Goal: Task Accomplishment & Management: Complete application form

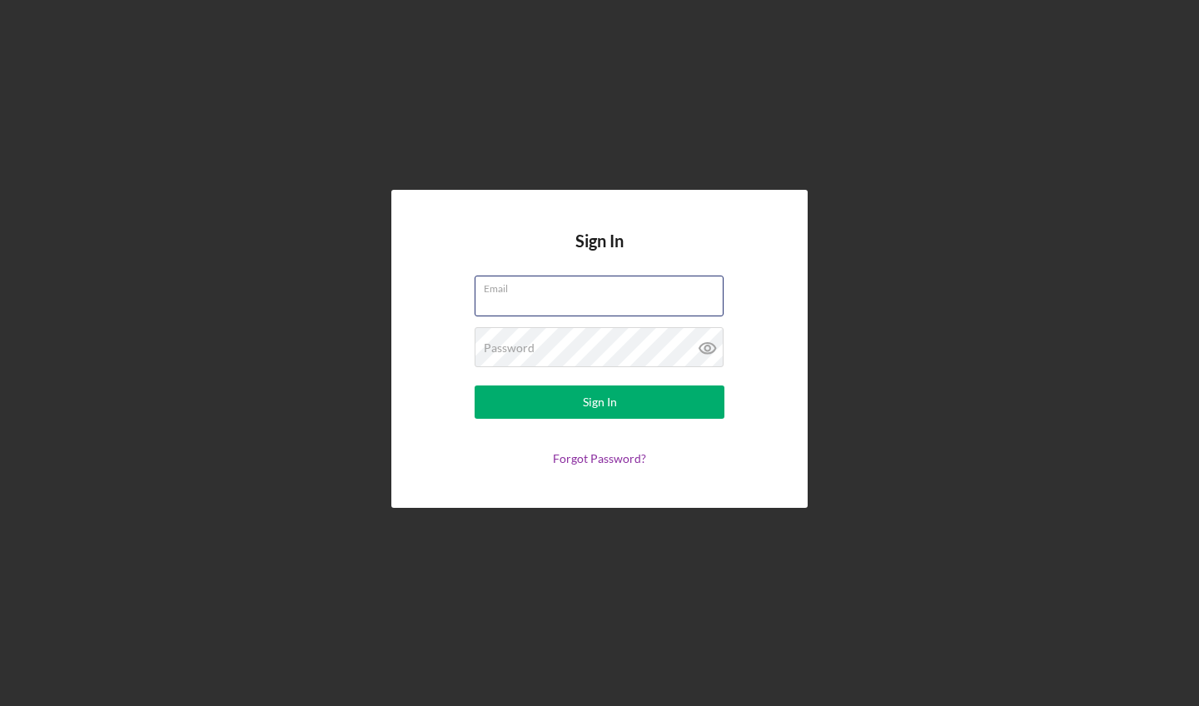
type input "[EMAIL_ADDRESS][DOMAIN_NAME]"
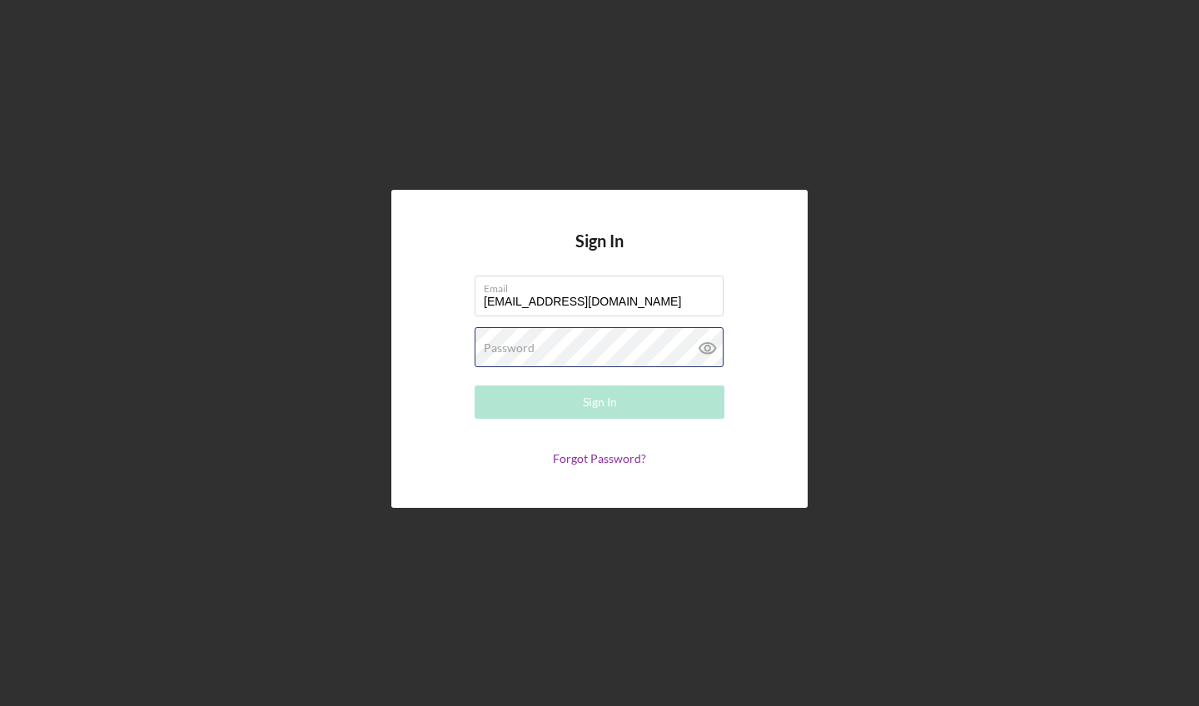
click at [599, 402] on button "Sign In" at bounding box center [599, 401] width 250 height 33
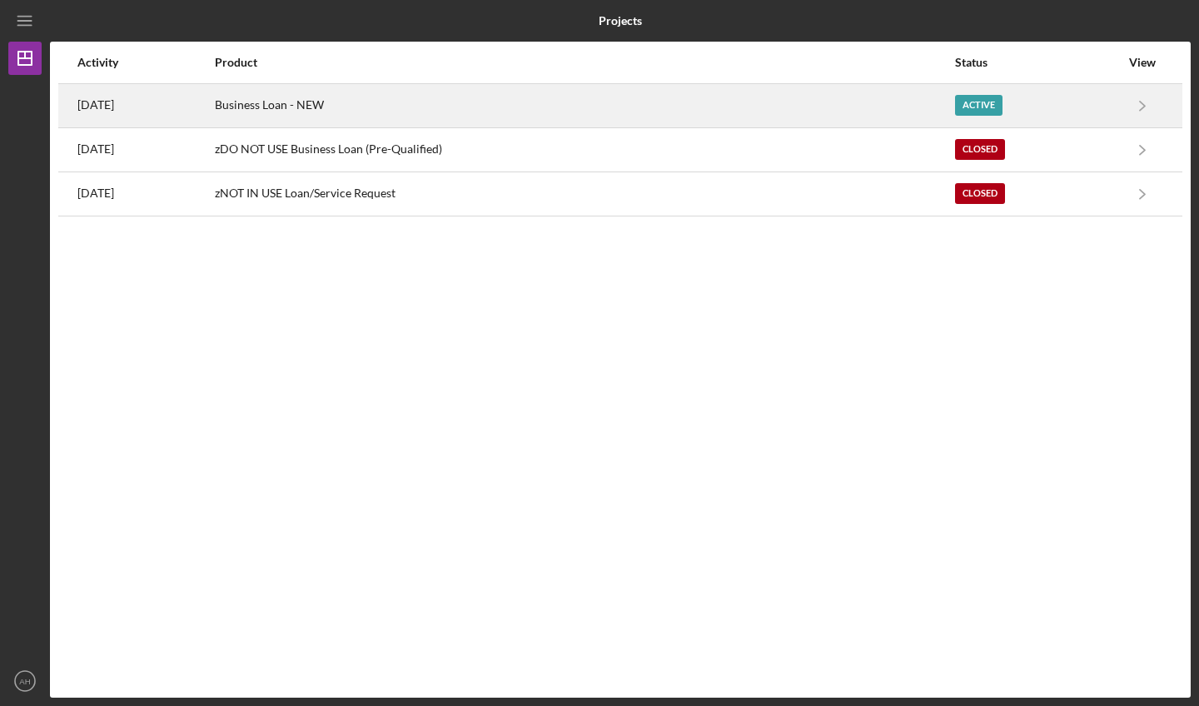
click at [968, 121] on div "Active" at bounding box center [1037, 106] width 165 height 42
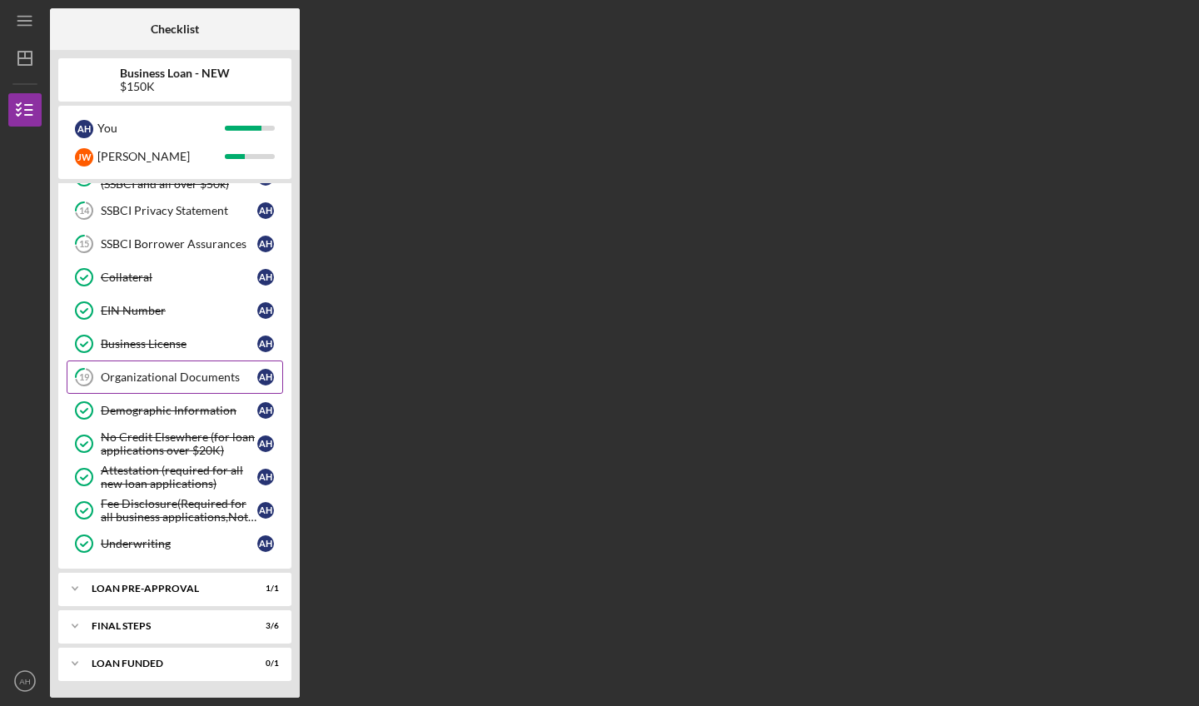
scroll to position [365, 0]
click at [195, 375] on div "Organizational Documents" at bounding box center [179, 376] width 156 height 13
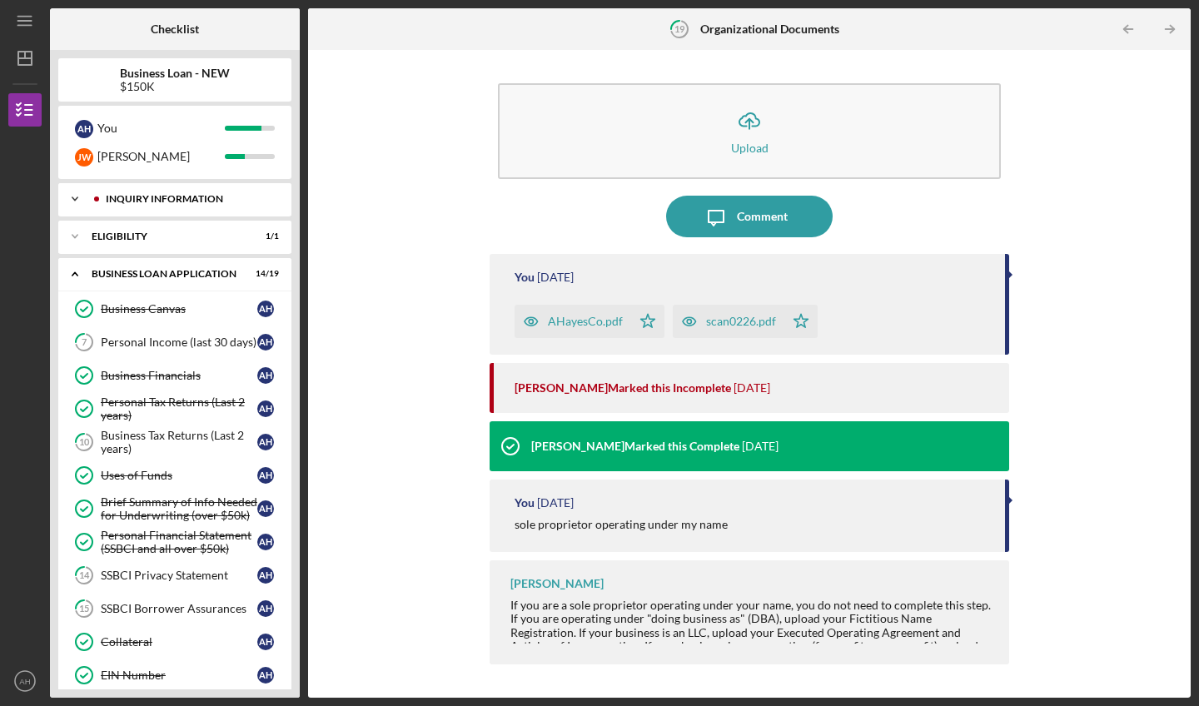
click at [181, 200] on div "INQUIRY INFORMATION" at bounding box center [188, 199] width 165 height 10
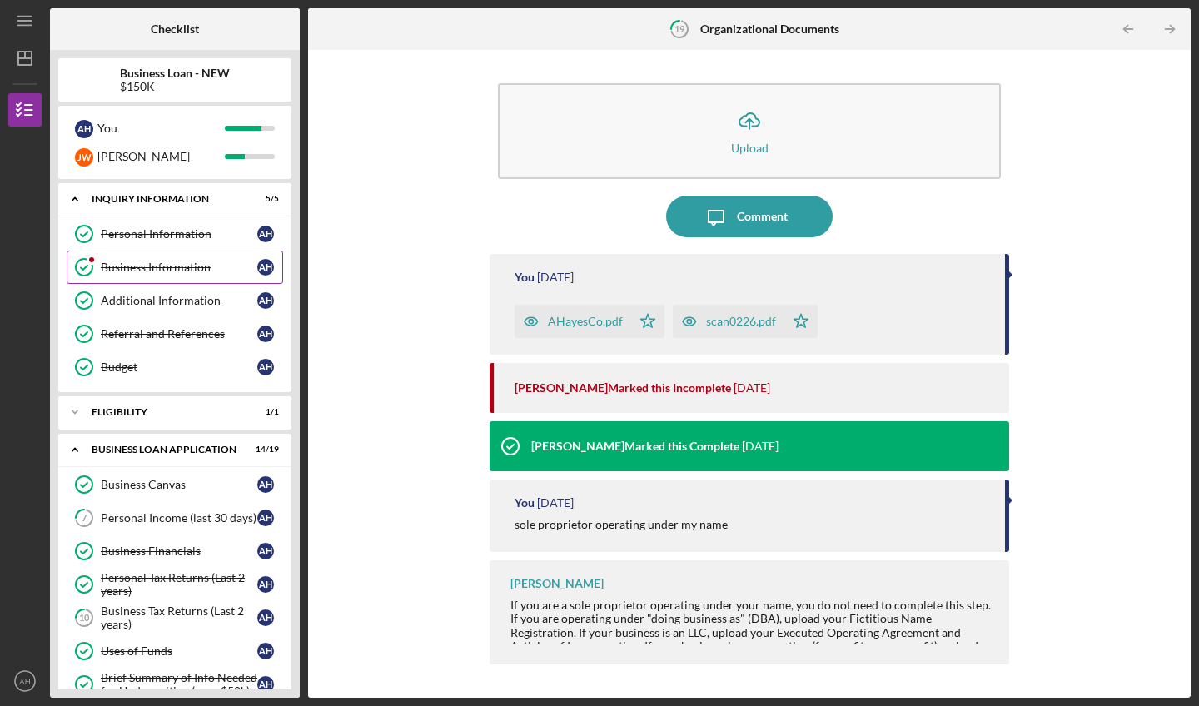
click at [176, 264] on div "Business Information" at bounding box center [179, 267] width 156 height 13
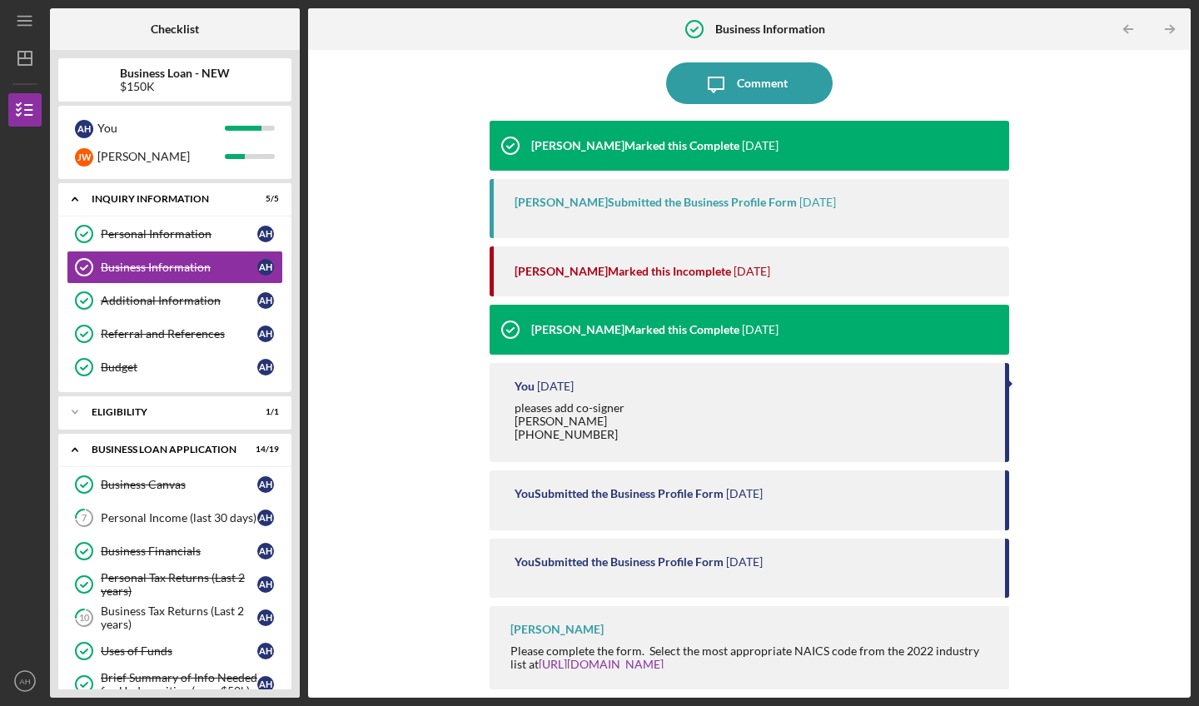
scroll to position [132, 0]
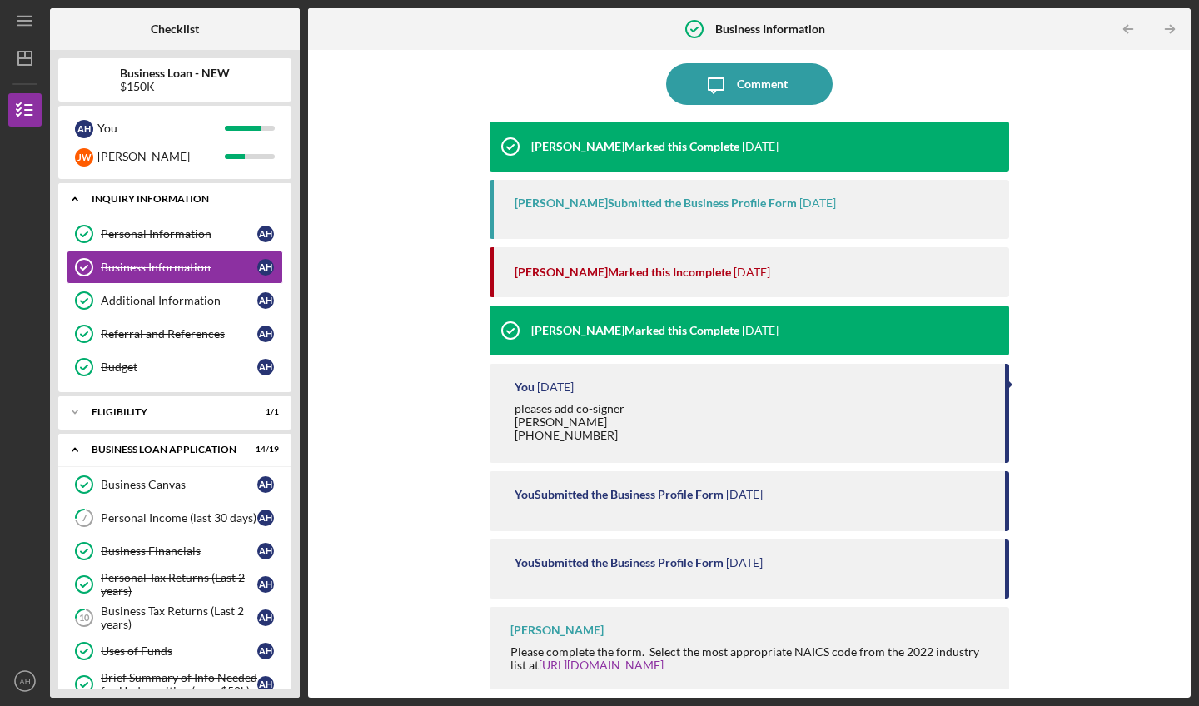
click at [182, 200] on div "INQUIRY INFORMATION" at bounding box center [181, 199] width 179 height 10
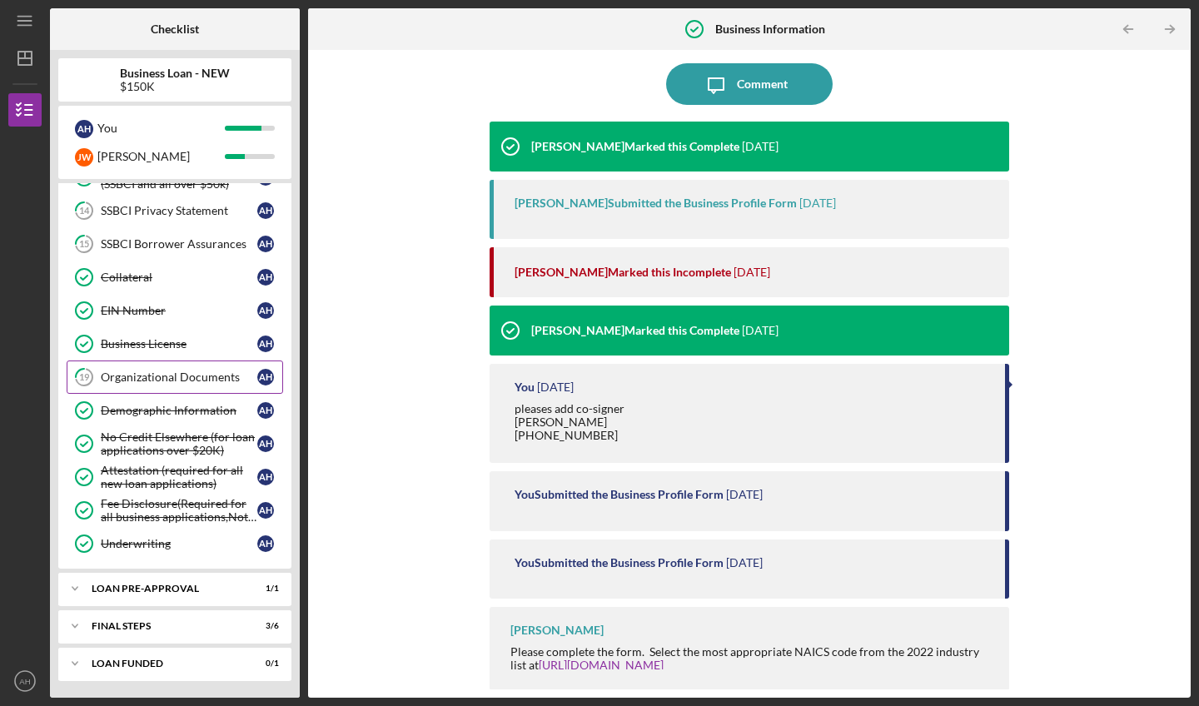
scroll to position [365, 0]
click at [140, 591] on div "LOAN PRE-APPROVAL" at bounding box center [181, 589] width 179 height 10
click at [142, 639] on div "Icon/Expander FINAL STEPS 3 / 6" at bounding box center [174, 625] width 233 height 33
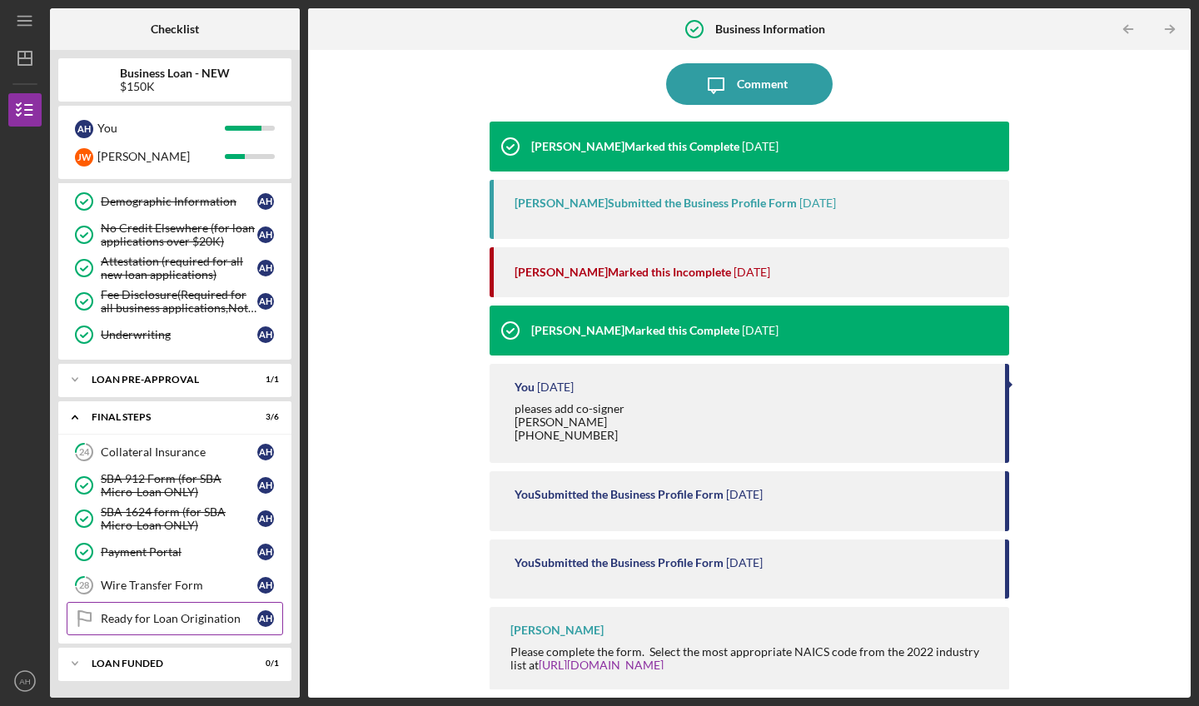
scroll to position [574, 0]
click at [150, 419] on div "FINAL STEPS" at bounding box center [181, 417] width 179 height 10
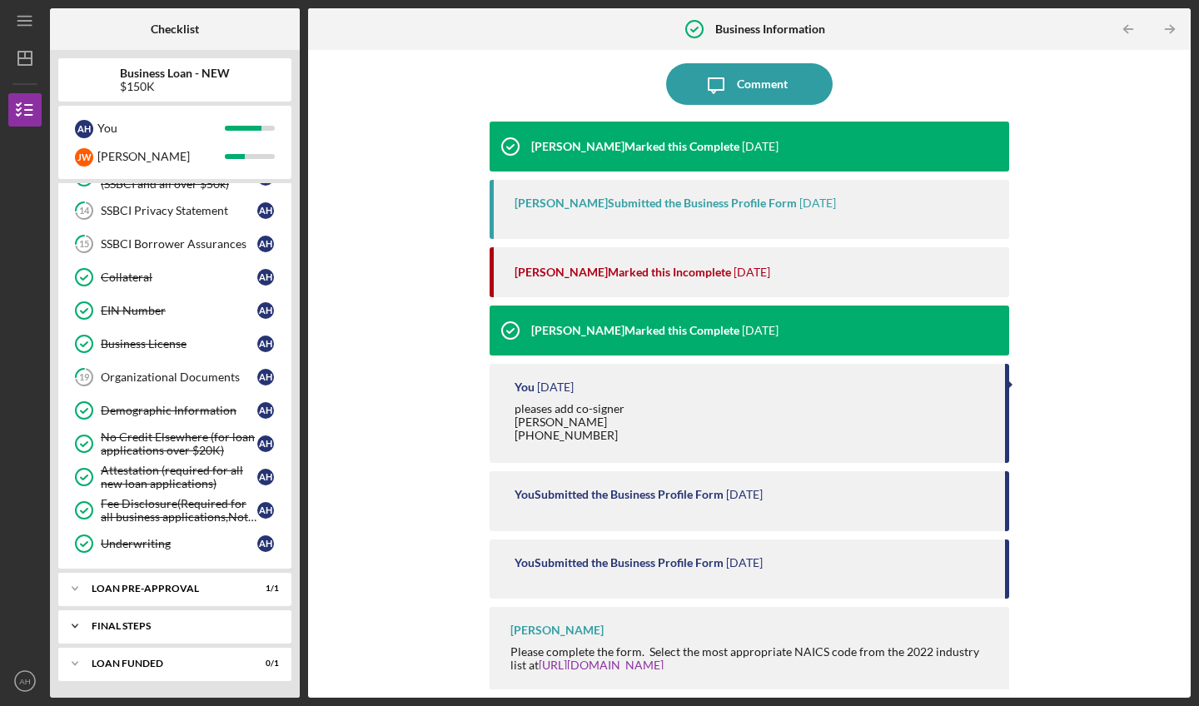
scroll to position [365, 0]
click at [132, 669] on div "Icon/Expander LOAN FUNDED 0 / 1" at bounding box center [174, 663] width 233 height 33
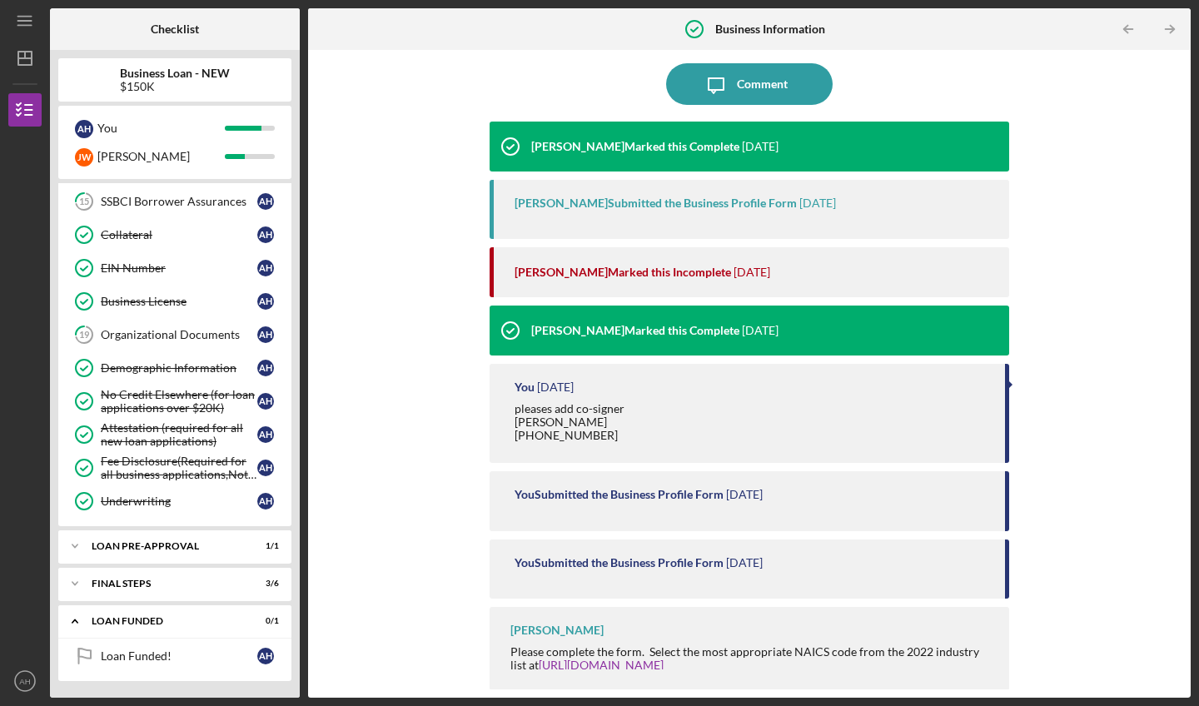
scroll to position [407, 0]
click at [132, 622] on div "LOAN FUNDED" at bounding box center [181, 621] width 179 height 10
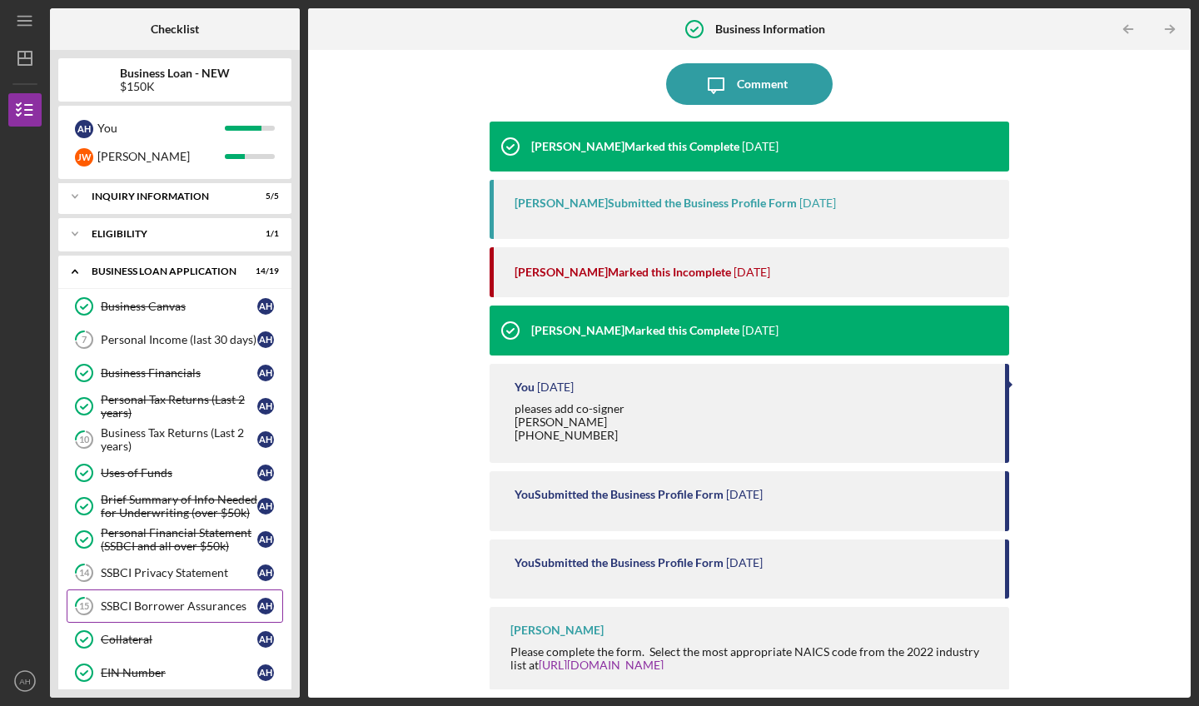
scroll to position [0, 0]
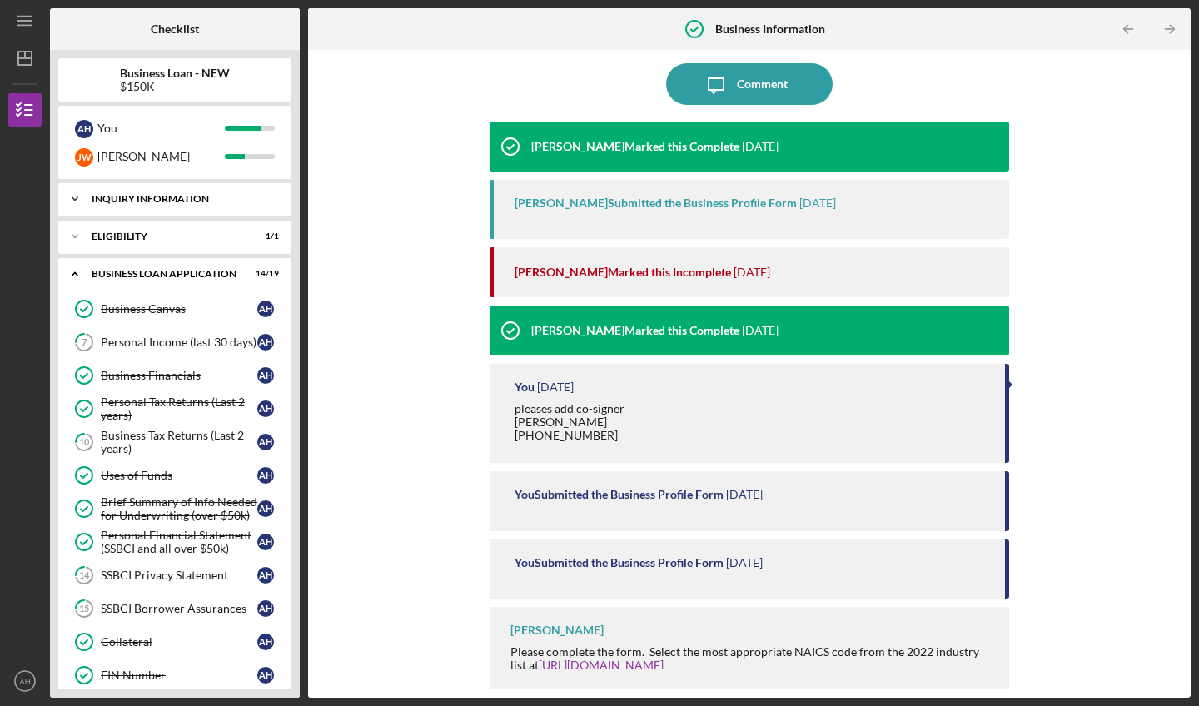
click at [194, 203] on div "INQUIRY INFORMATION" at bounding box center [181, 199] width 179 height 10
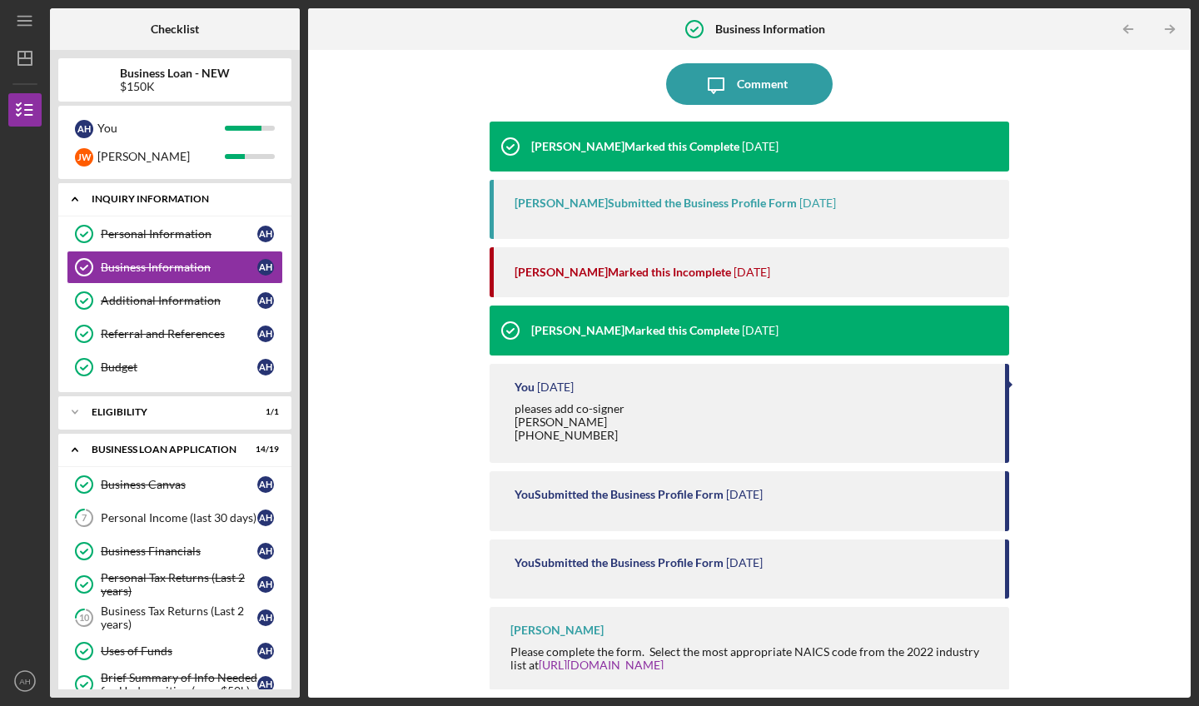
click at [194, 203] on div "INQUIRY INFORMATION" at bounding box center [181, 199] width 179 height 10
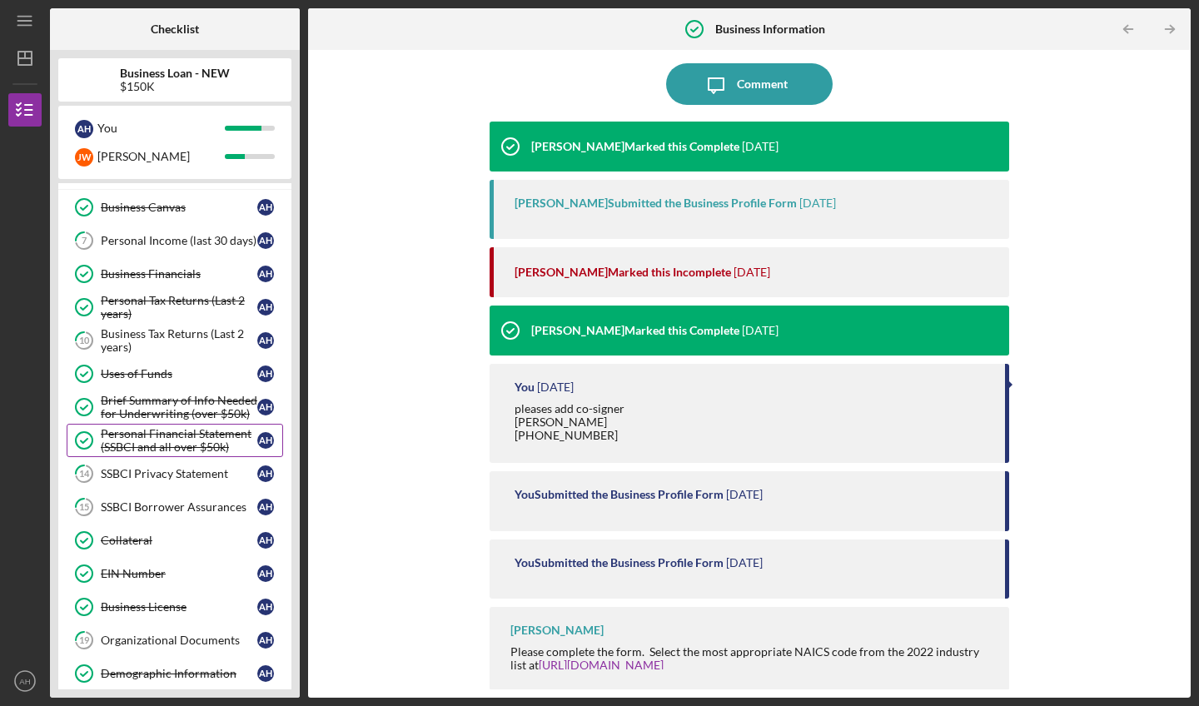
scroll to position [146, 0]
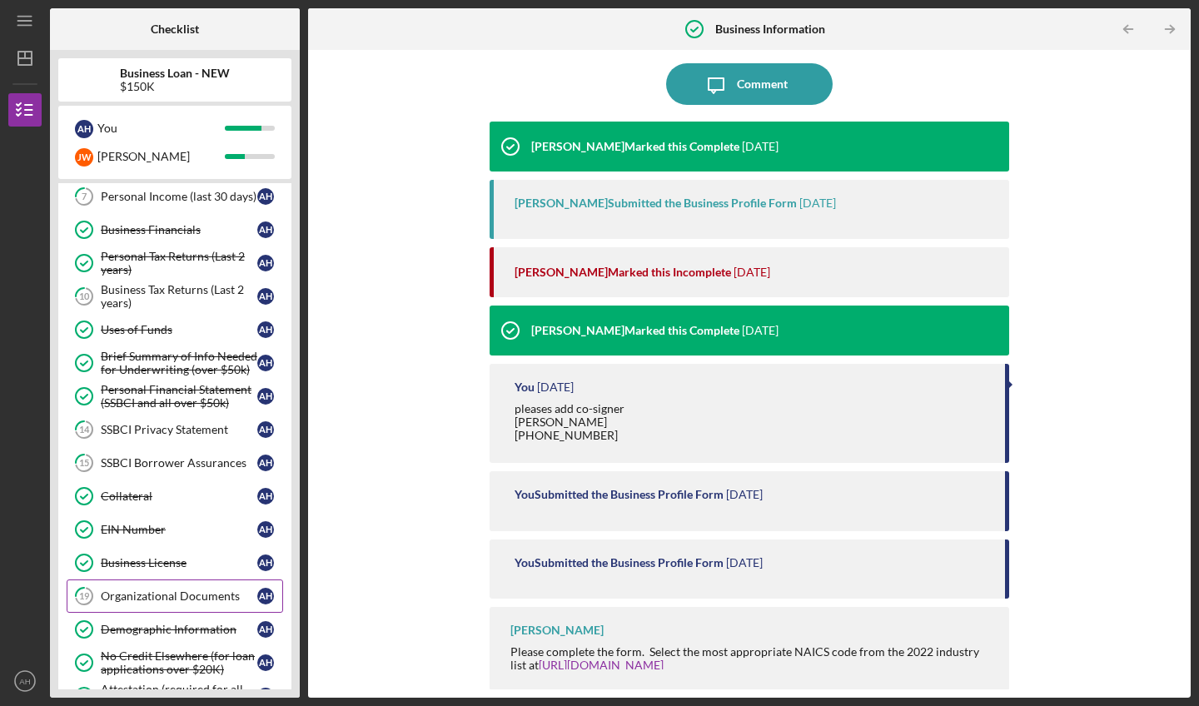
click at [180, 593] on div "Organizational Documents" at bounding box center [179, 595] width 156 height 13
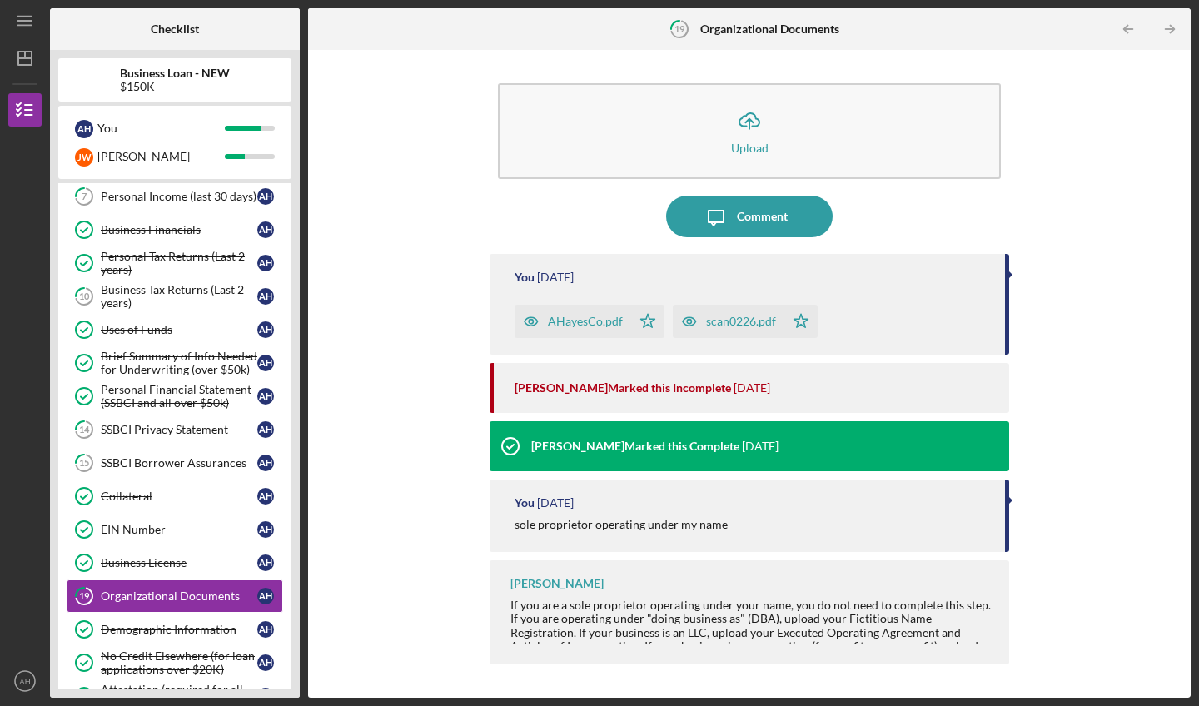
click at [590, 327] on div "AHayesCo.pdf" at bounding box center [585, 321] width 75 height 13
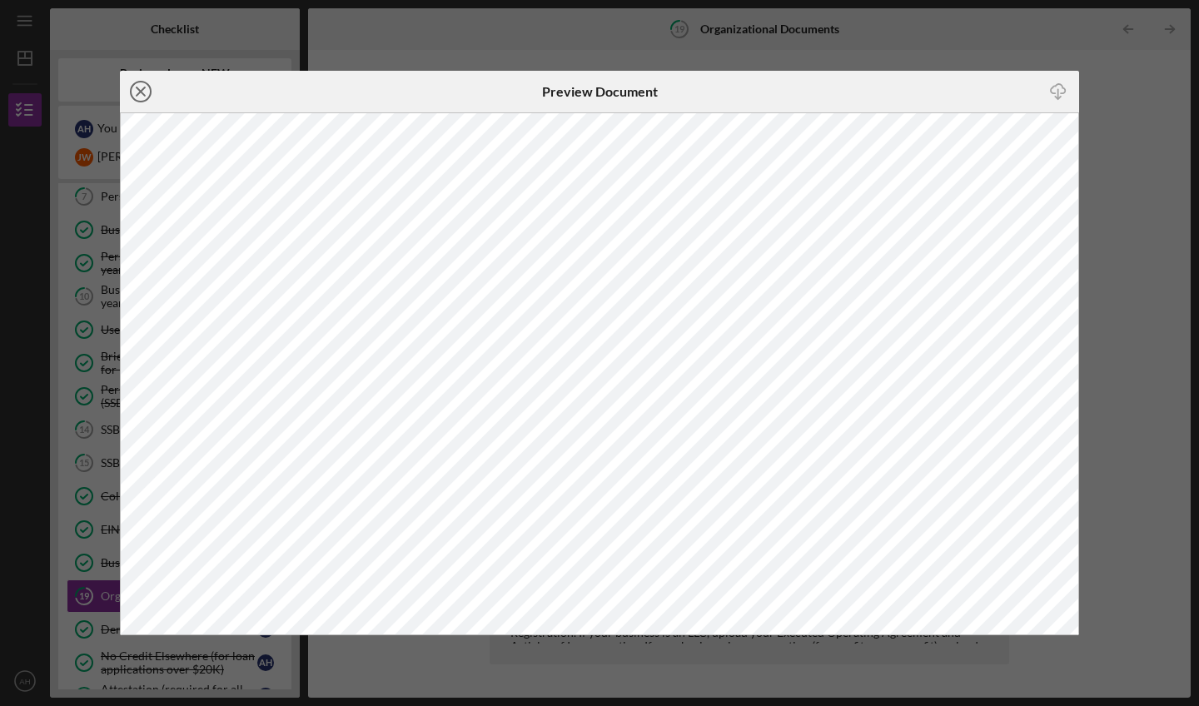
click at [136, 90] on icon "Icon/Close" at bounding box center [141, 92] width 42 height 42
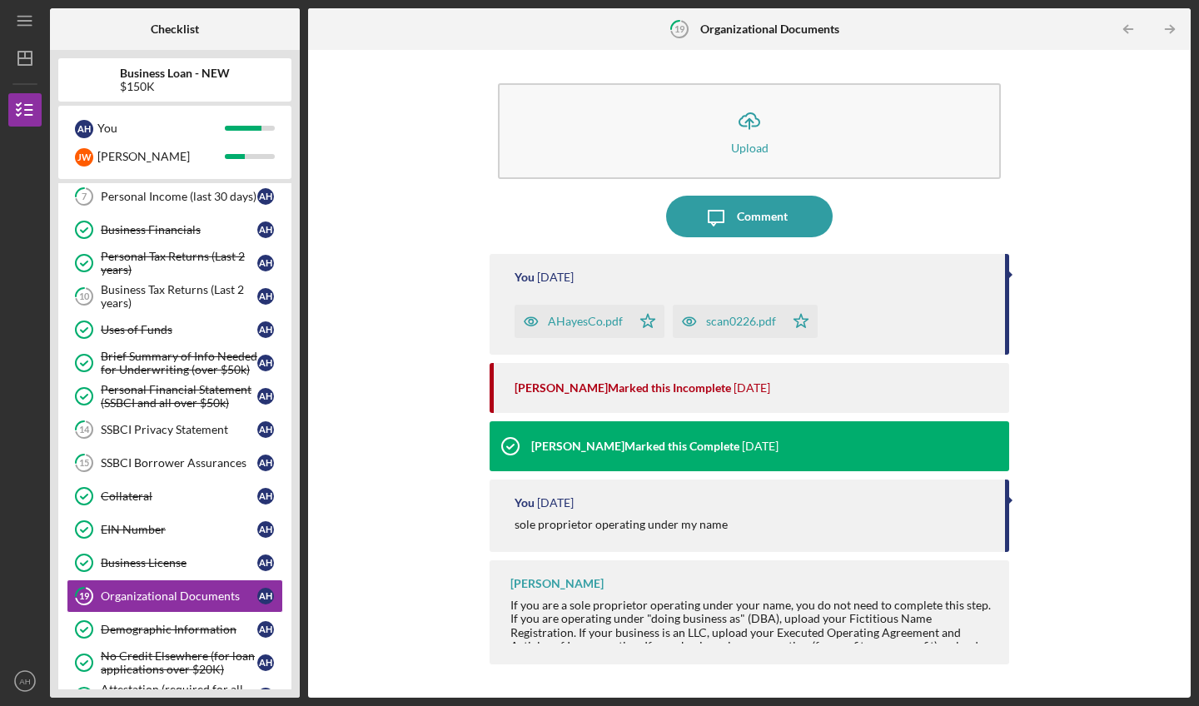
click at [748, 321] on div "scan0226.pdf" at bounding box center [741, 321] width 70 height 13
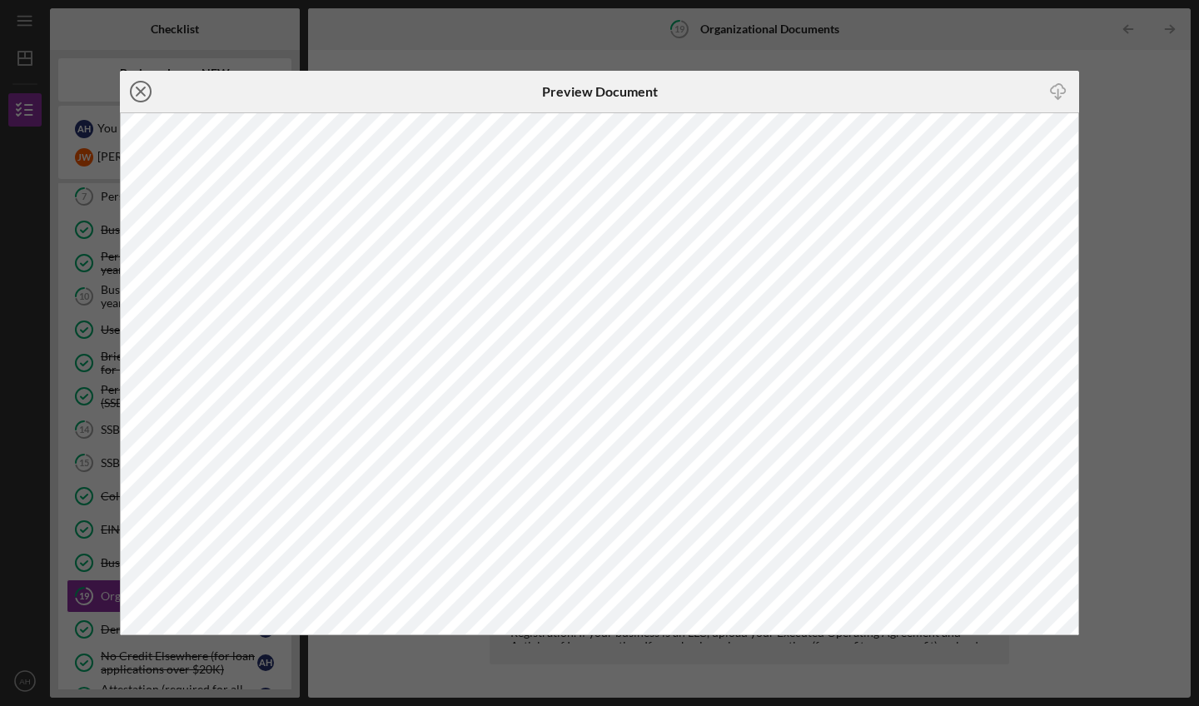
click at [148, 97] on circle at bounding box center [141, 92] width 20 height 20
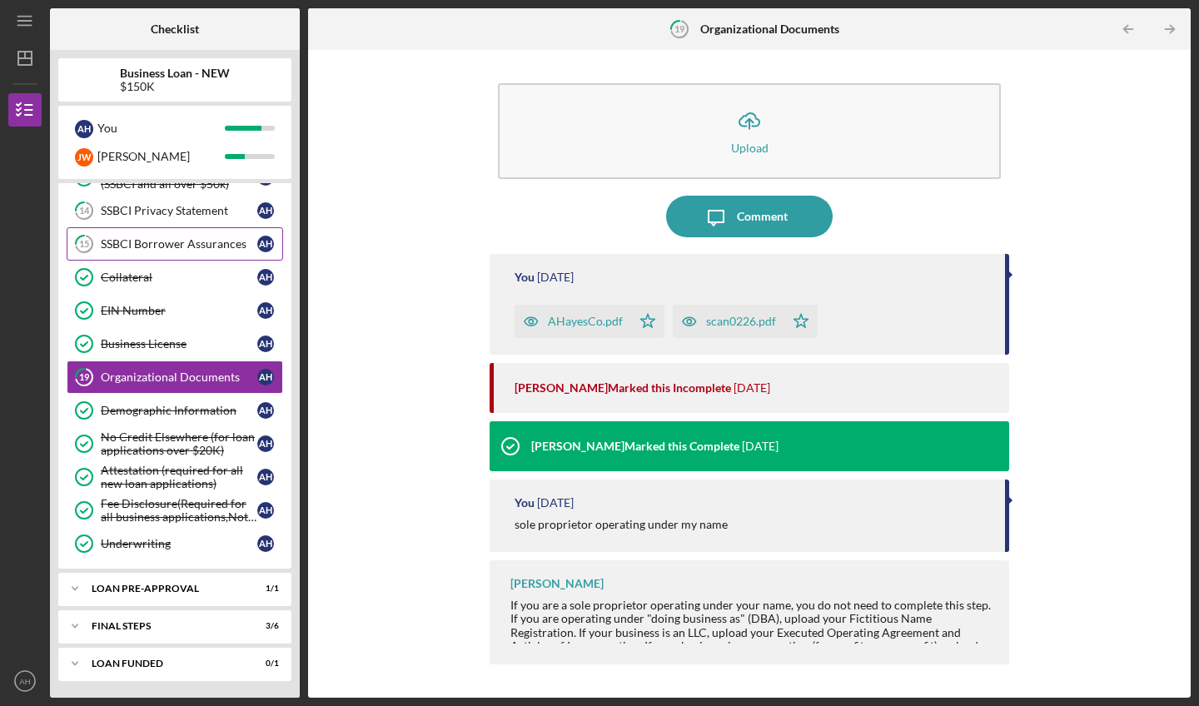
scroll to position [365, 0]
click at [147, 590] on div "LOAN PRE-APPROVAL" at bounding box center [181, 589] width 179 height 10
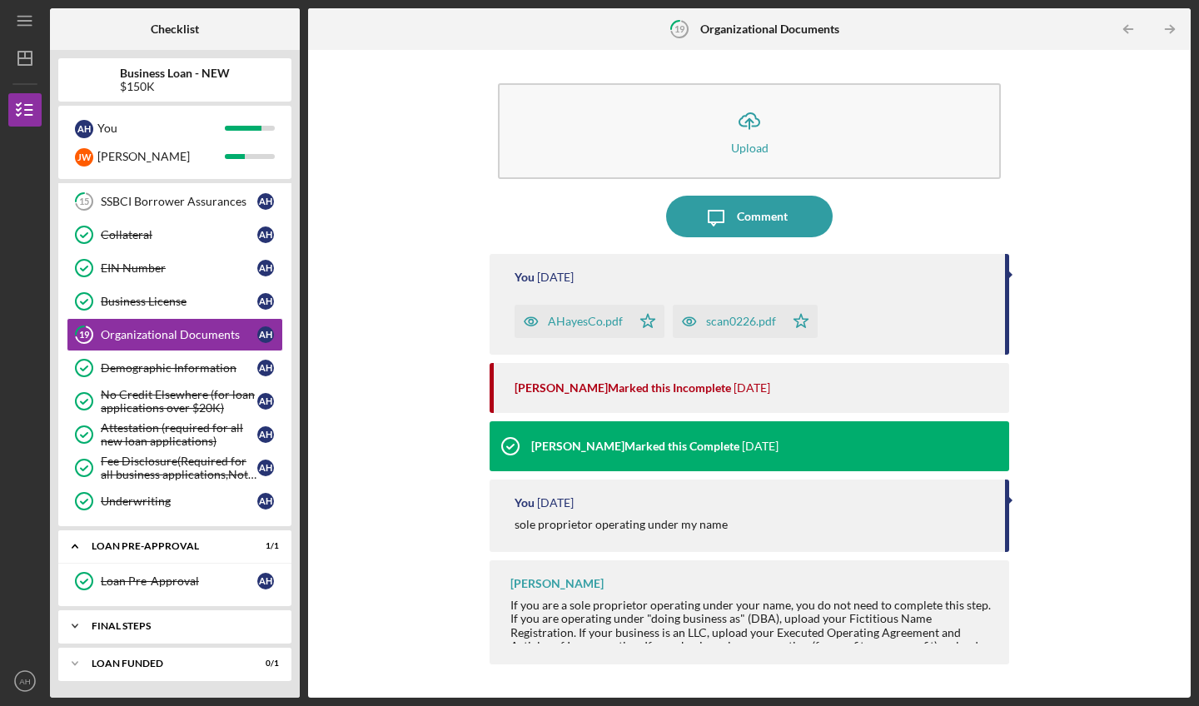
scroll to position [407, 0]
click at [146, 632] on div "Icon/Expander FINAL STEPS 3 / 6" at bounding box center [174, 625] width 233 height 33
click at [142, 555] on div "Icon/Expander LOAN PRE-APPROVAL 1 / 1" at bounding box center [174, 546] width 233 height 34
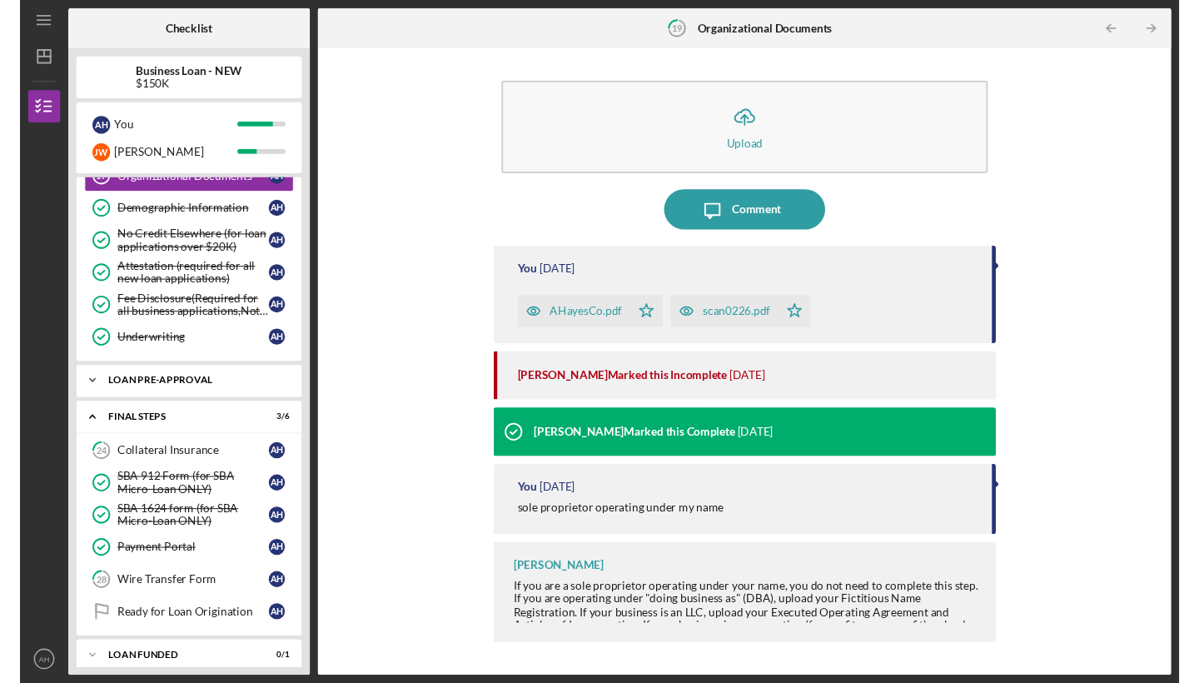
scroll to position [570, 0]
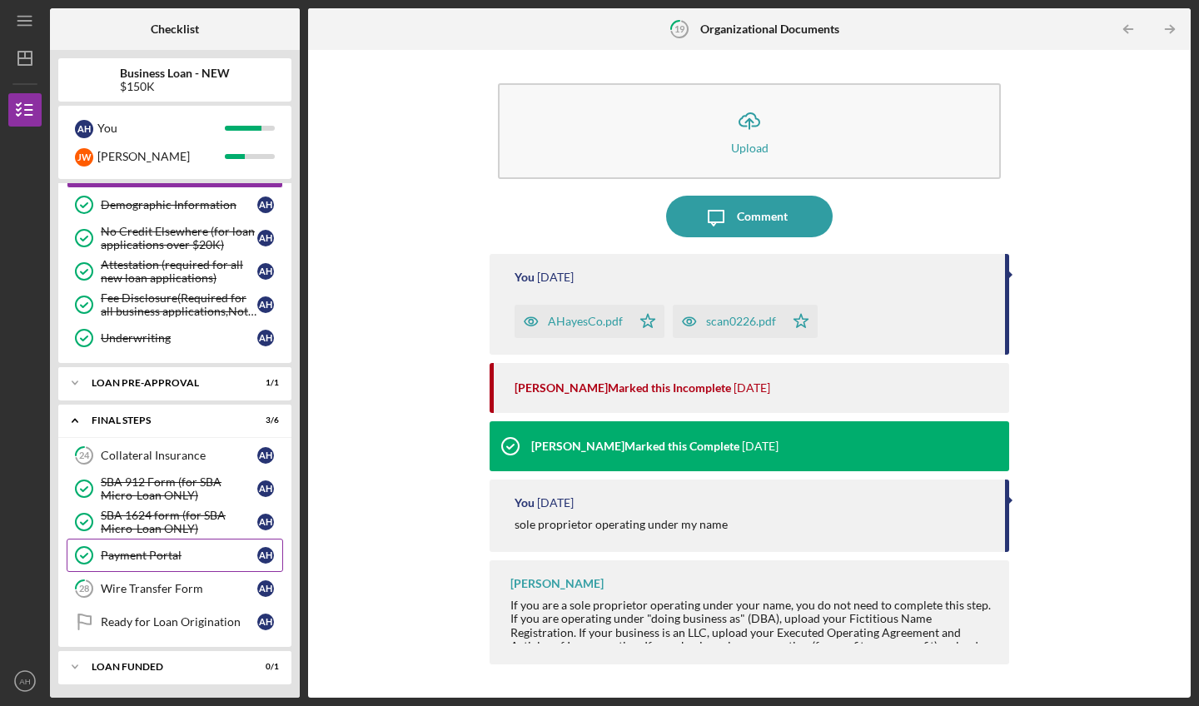
click at [142, 555] on div "Payment Portal" at bounding box center [179, 555] width 156 height 13
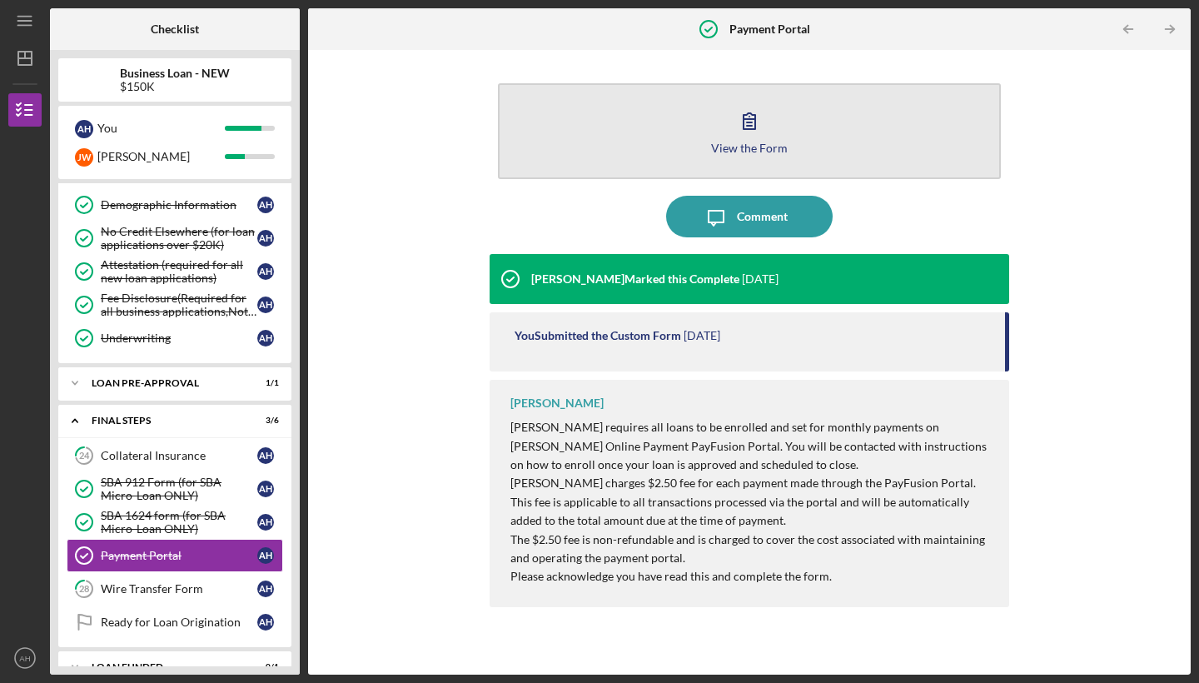
click at [768, 133] on icon "button" at bounding box center [749, 121] width 42 height 42
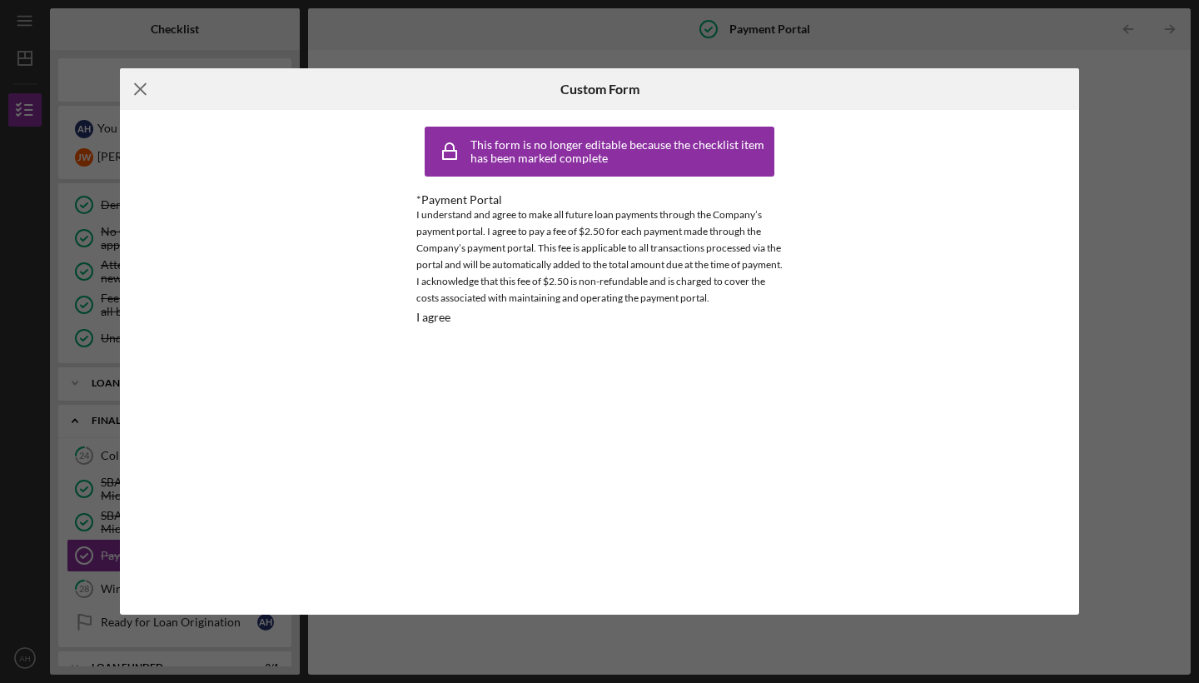
click at [144, 96] on icon "Icon/Menu Close" at bounding box center [141, 89] width 42 height 42
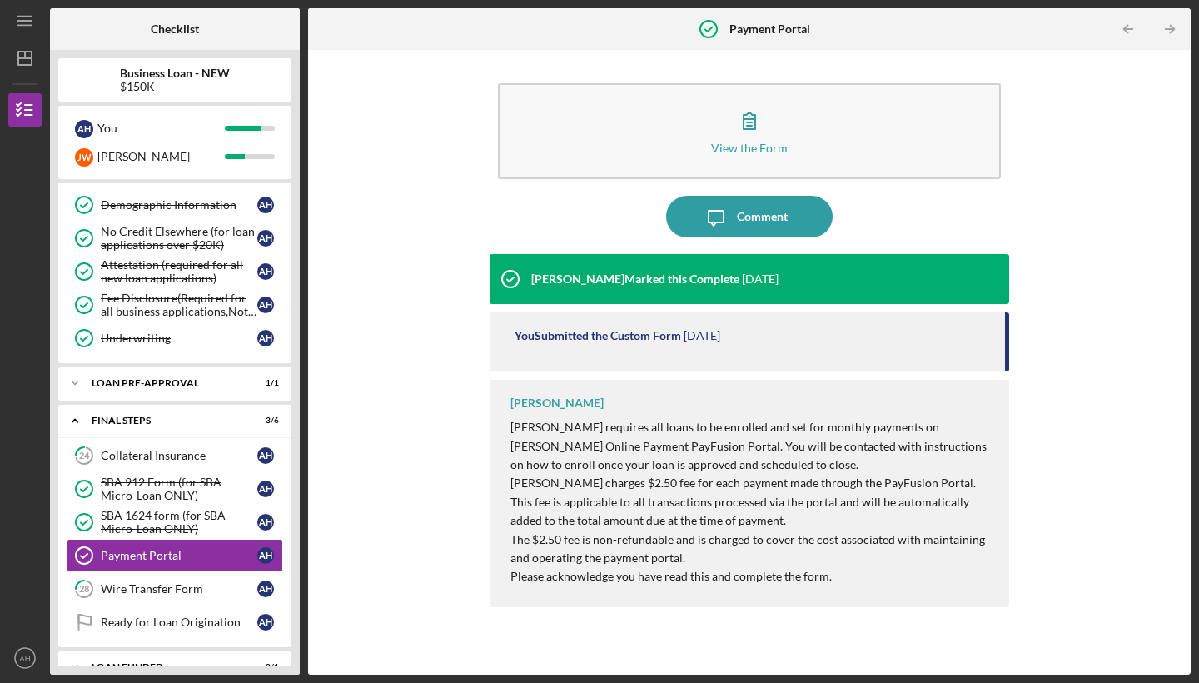
click at [514, 287] on icon at bounding box center [510, 279] width 42 height 42
click at [713, 217] on icon "Icon/Message" at bounding box center [716, 217] width 42 height 42
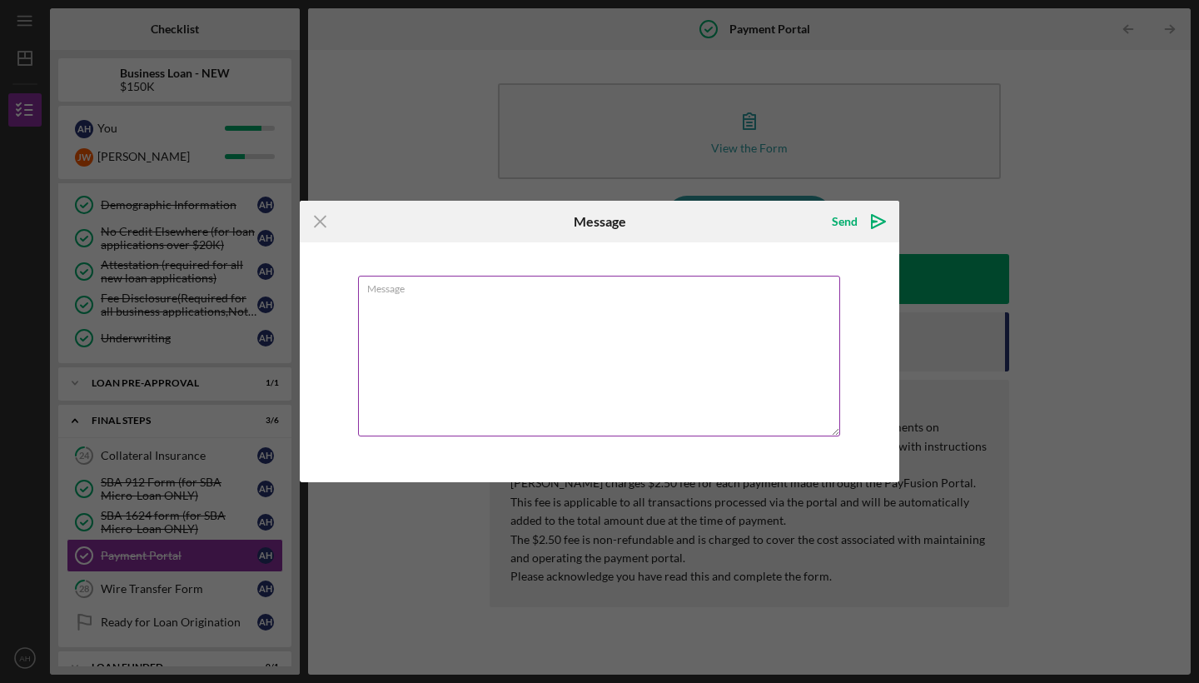
click at [473, 337] on textarea "Message" at bounding box center [599, 356] width 482 height 161
click at [470, 336] on textarea "Message" at bounding box center [599, 356] width 482 height 161
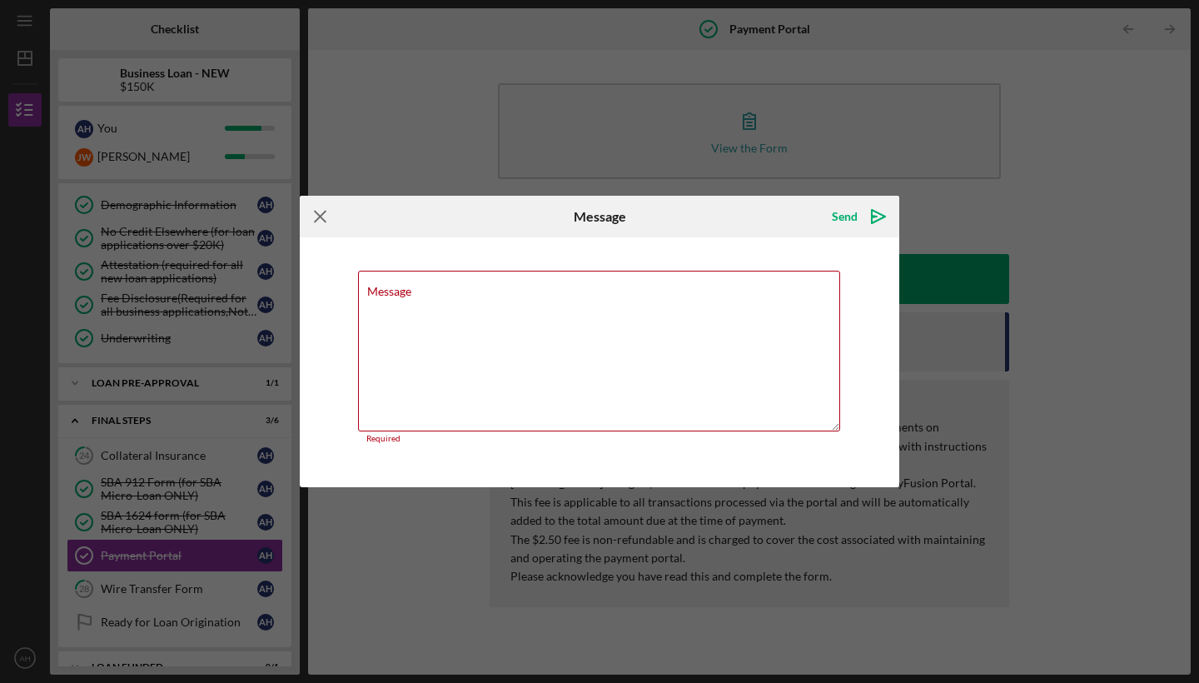
click at [314, 229] on icon "Icon/Menu Close" at bounding box center [321, 217] width 42 height 42
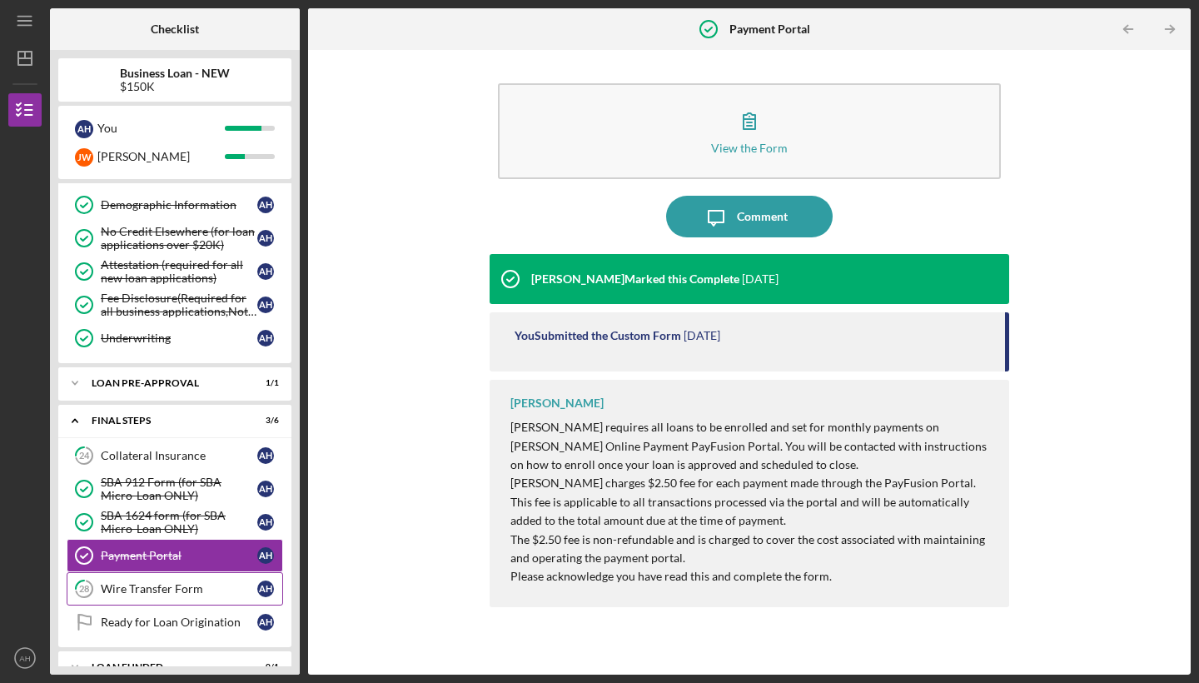
click at [235, 582] on div "Wire Transfer Form" at bounding box center [179, 588] width 156 height 13
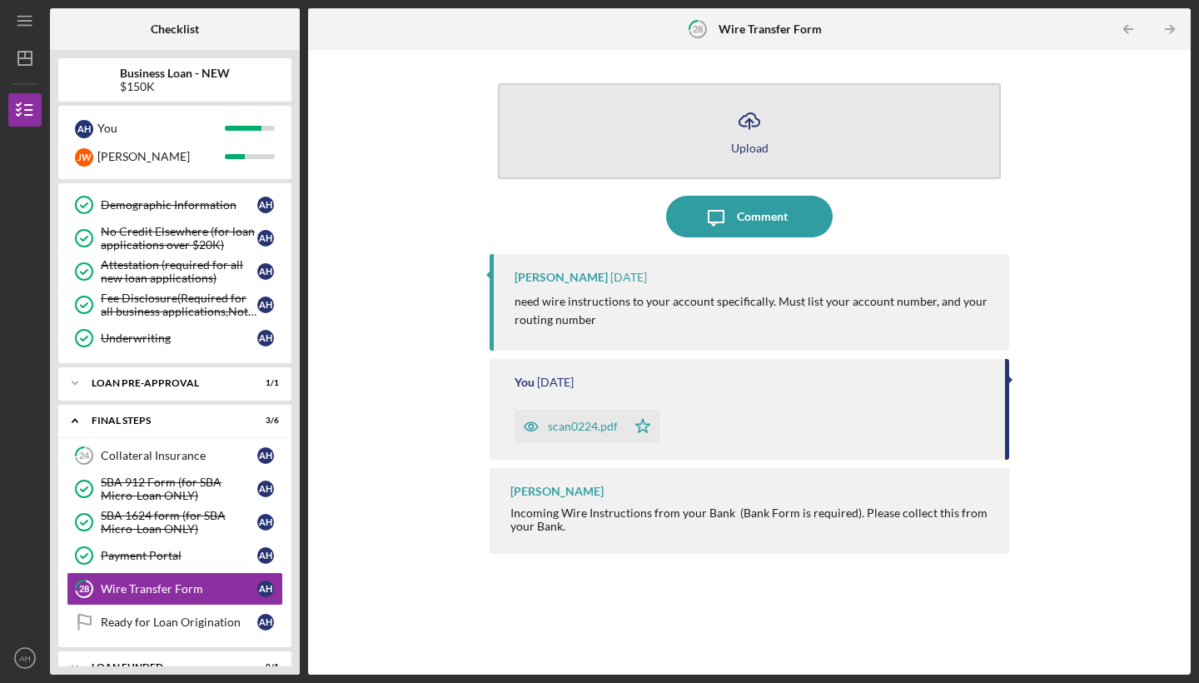
click at [799, 115] on button "Icon/Upload Upload" at bounding box center [749, 131] width 503 height 96
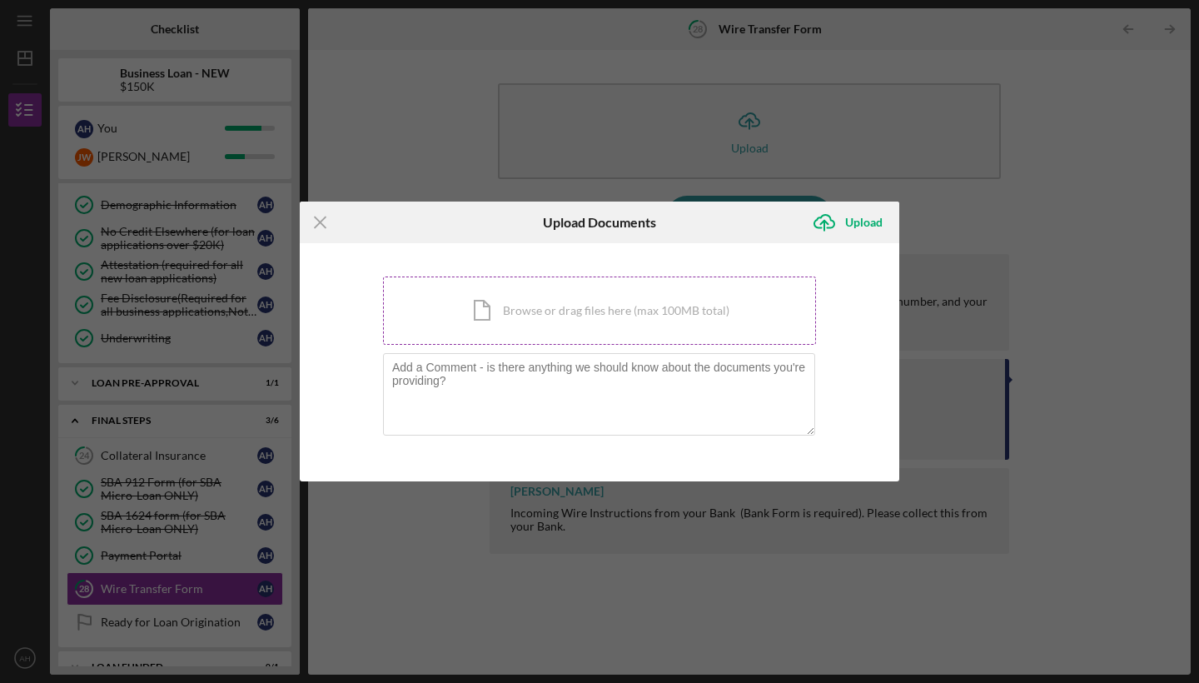
click at [659, 320] on div "Icon/Document Browse or drag files here (max 100MB total) Tap to choose files o…" at bounding box center [599, 310] width 433 height 68
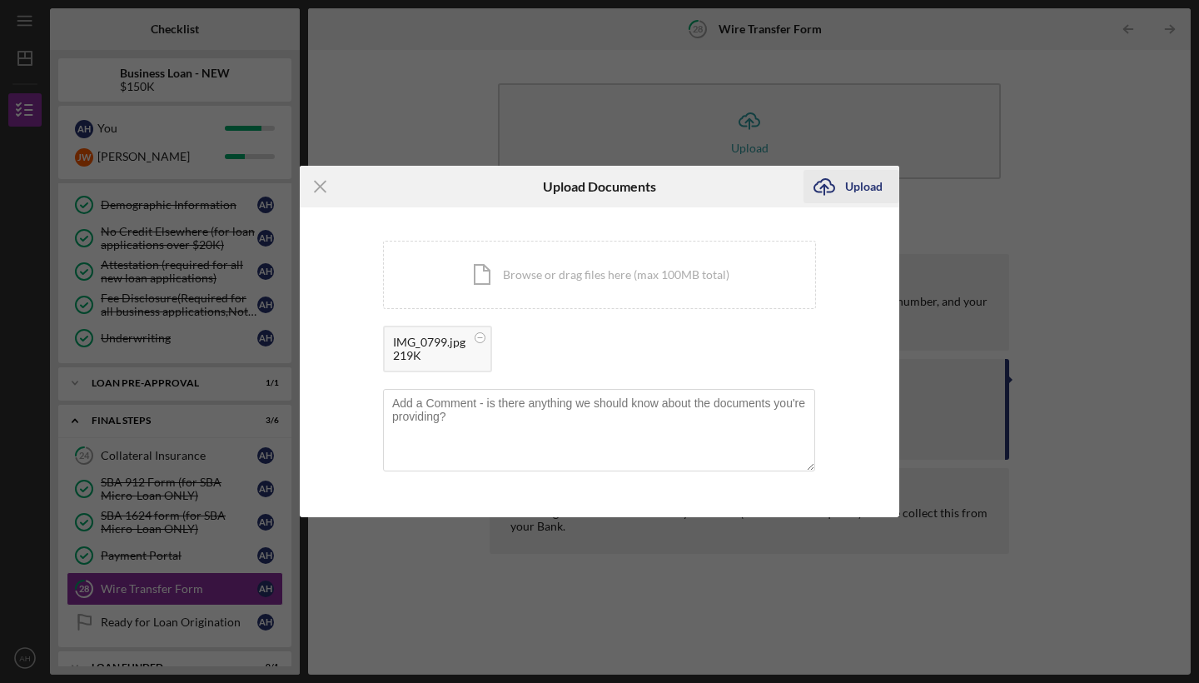
click at [834, 186] on icon "submit" at bounding box center [824, 185] width 20 height 12
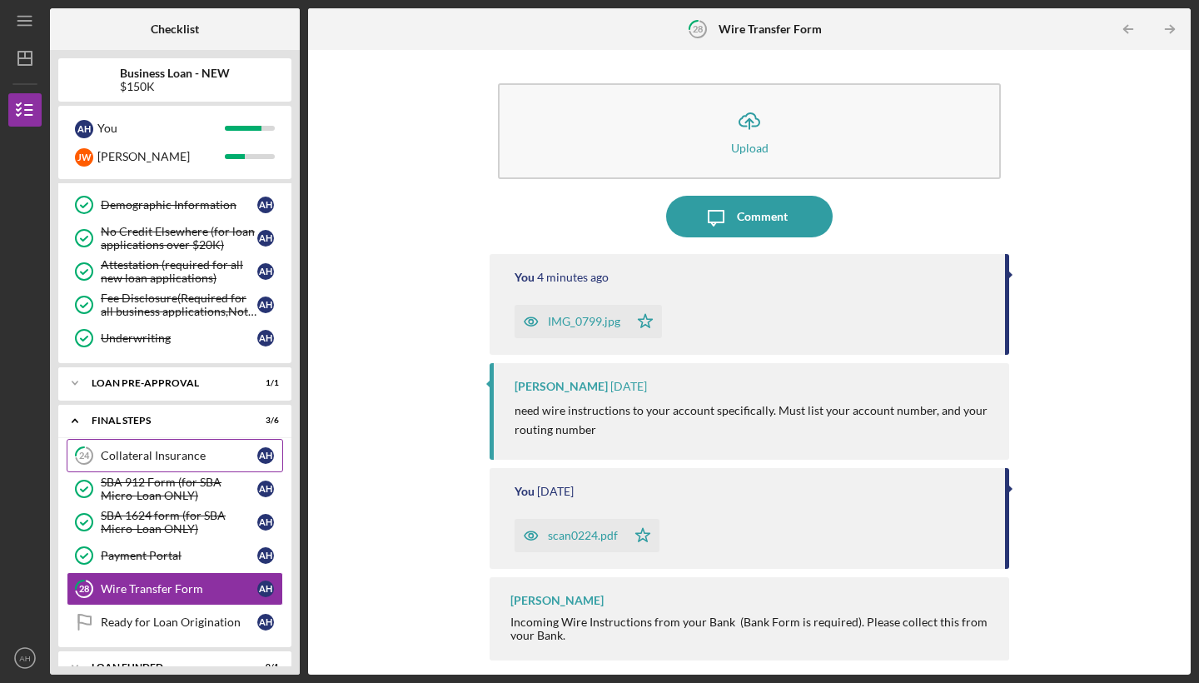
click at [220, 455] on div "Collateral Insurance" at bounding box center [179, 455] width 156 height 13
